Goal: Share content: Share content

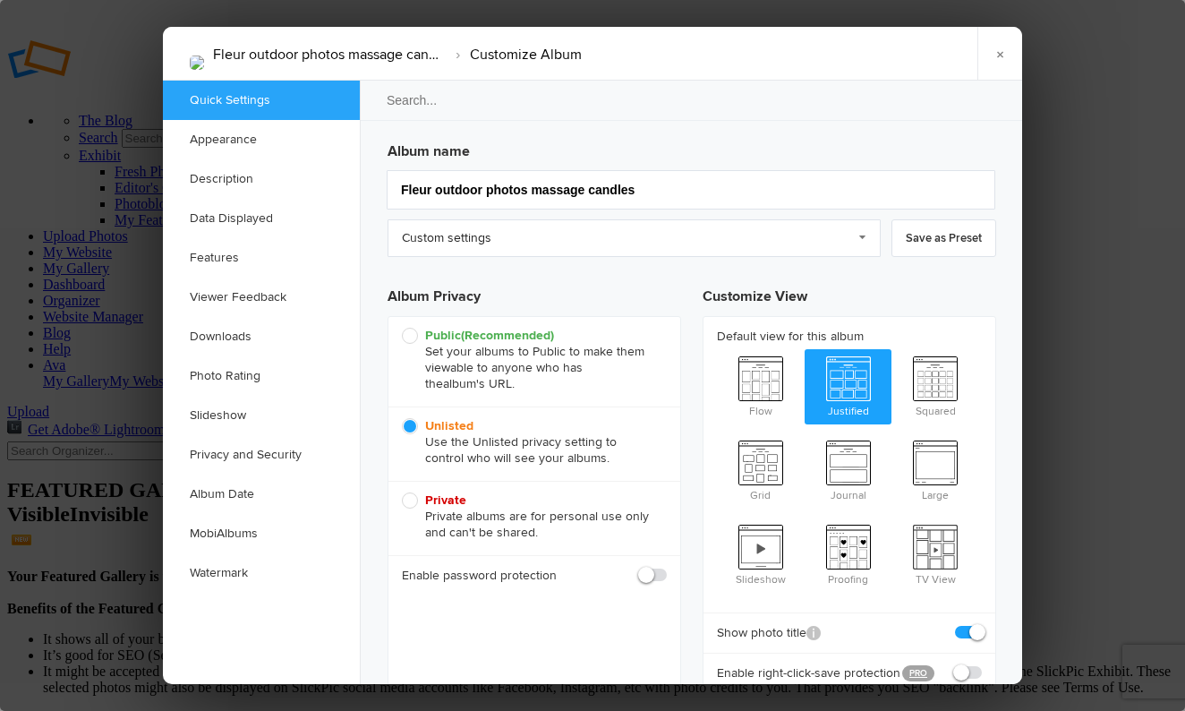
click at [455, 239] on link "Custom settings" at bounding box center [633, 238] width 493 height 38
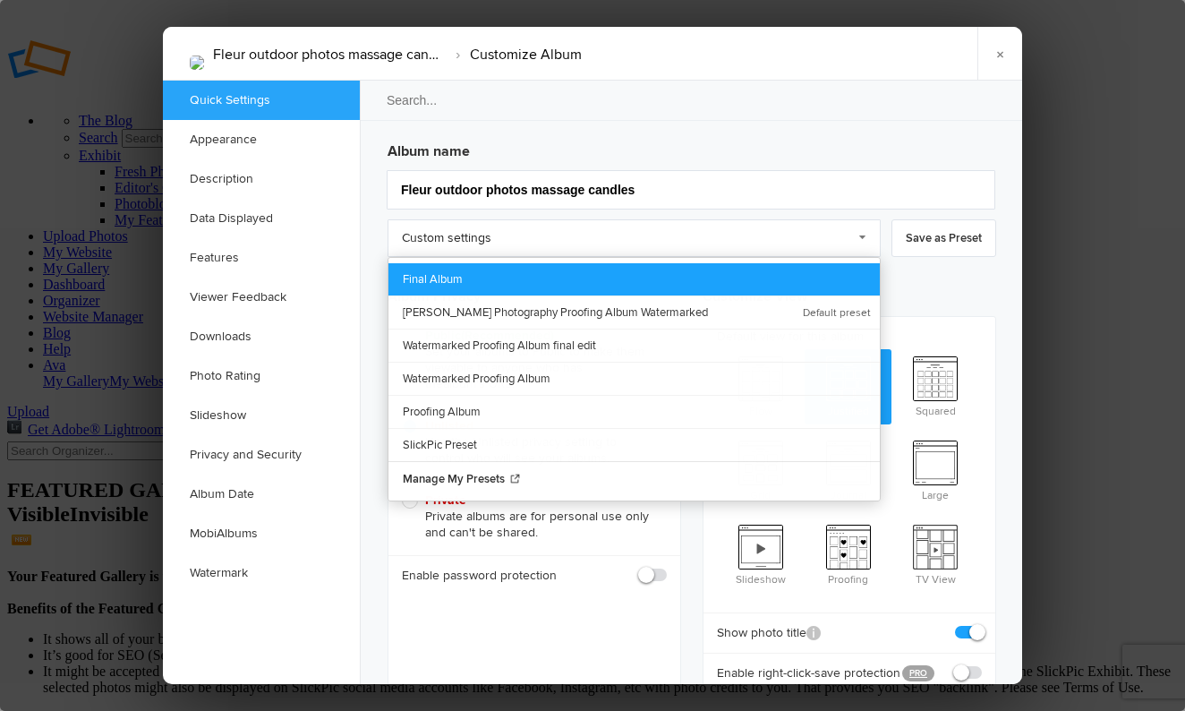
click at [452, 283] on link "Final Album" at bounding box center [633, 279] width 491 height 32
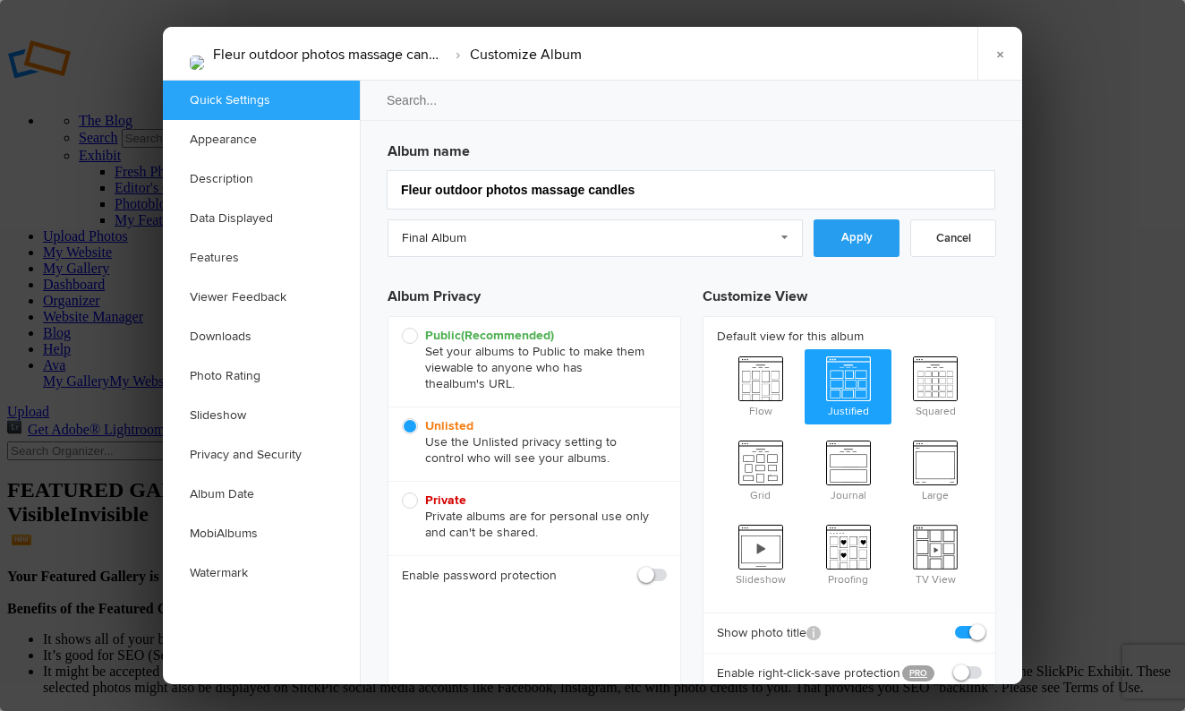
click at [849, 243] on link "Apply" at bounding box center [856, 238] width 86 height 38
drag, startPoint x: 903, startPoint y: 168, endPoint x: 967, endPoint y: 87, distance: 103.8
click at [903, 156] on div "Album name Fleur outdoor photos massage candles" at bounding box center [691, 170] width 608 height 75
click at [996, 66] on link "×" at bounding box center [999, 54] width 45 height 54
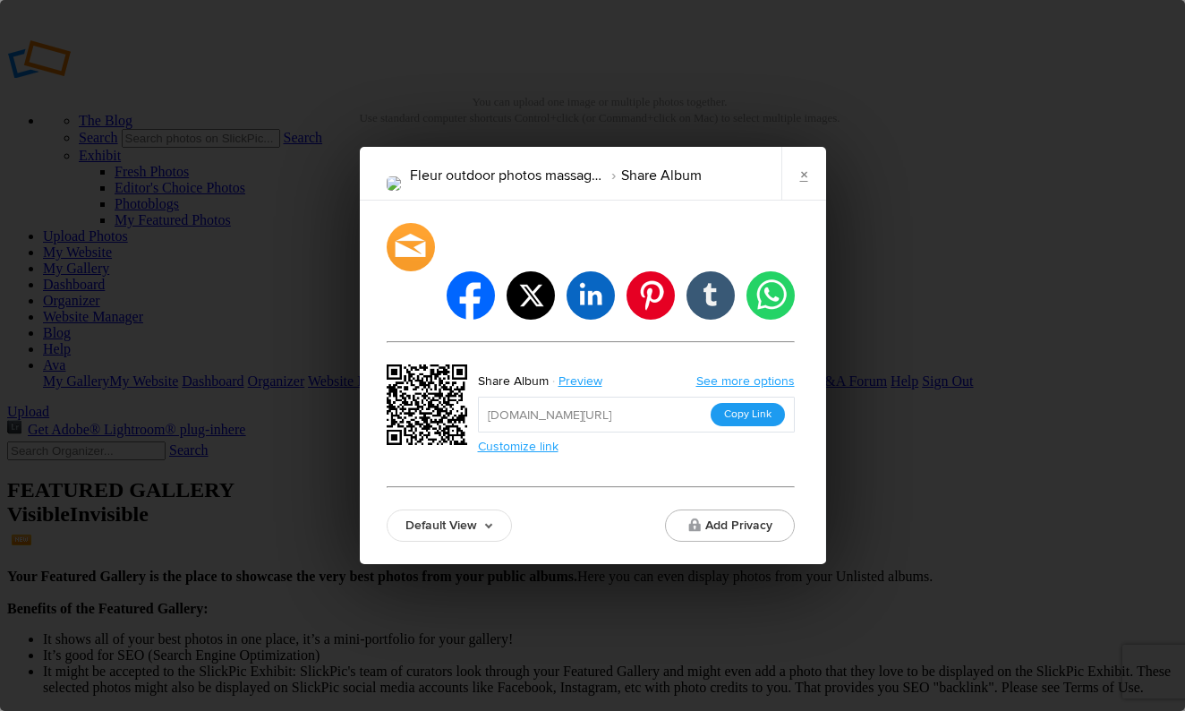
click at [732, 403] on button "Copy Link" at bounding box center [748, 414] width 74 height 23
click at [808, 200] on link "×" at bounding box center [803, 174] width 45 height 54
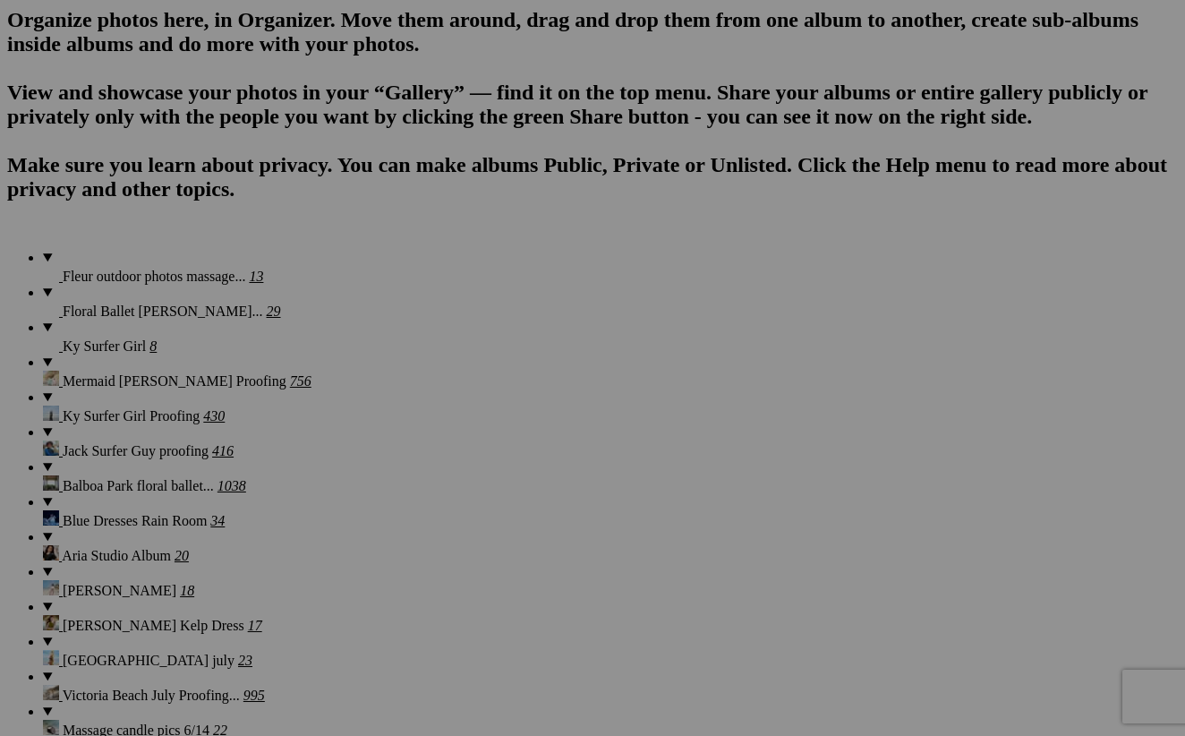
scroll to position [1267, 0]
